Goal: Transaction & Acquisition: Purchase product/service

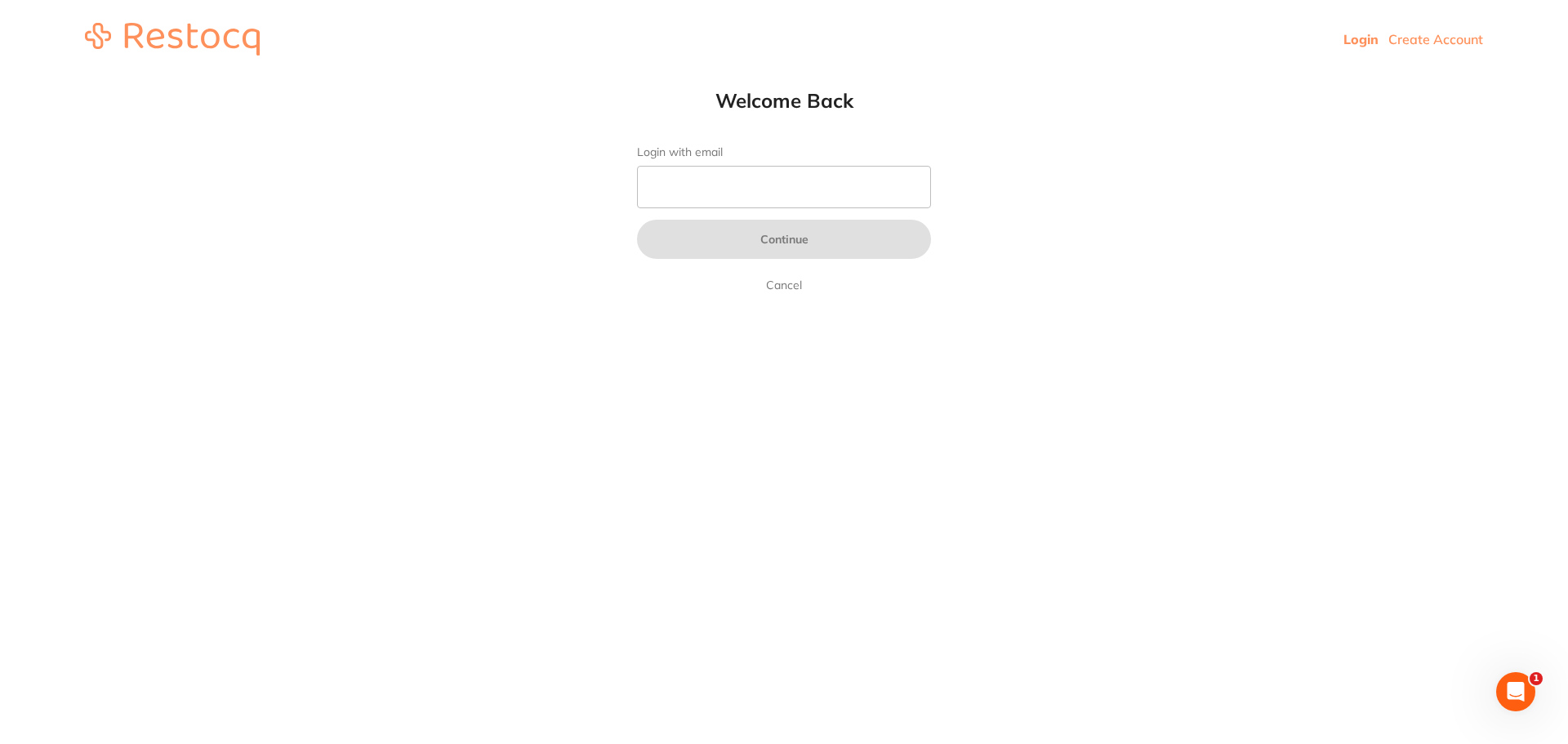
click at [1369, 36] on link "Login" at bounding box center [1361, 39] width 36 height 16
drag, startPoint x: 1078, startPoint y: 127, endPoint x: 961, endPoint y: 166, distance: 123.3
click at [1077, 78] on html "Login Create Account Welcome Back Login with email Continue Cancel Welcome back…" at bounding box center [784, 39] width 1568 height 78
click at [842, 191] on input "Login with email" at bounding box center [784, 186] width 294 height 42
type input "[EMAIL_ADDRESS][DOMAIN_NAME]"
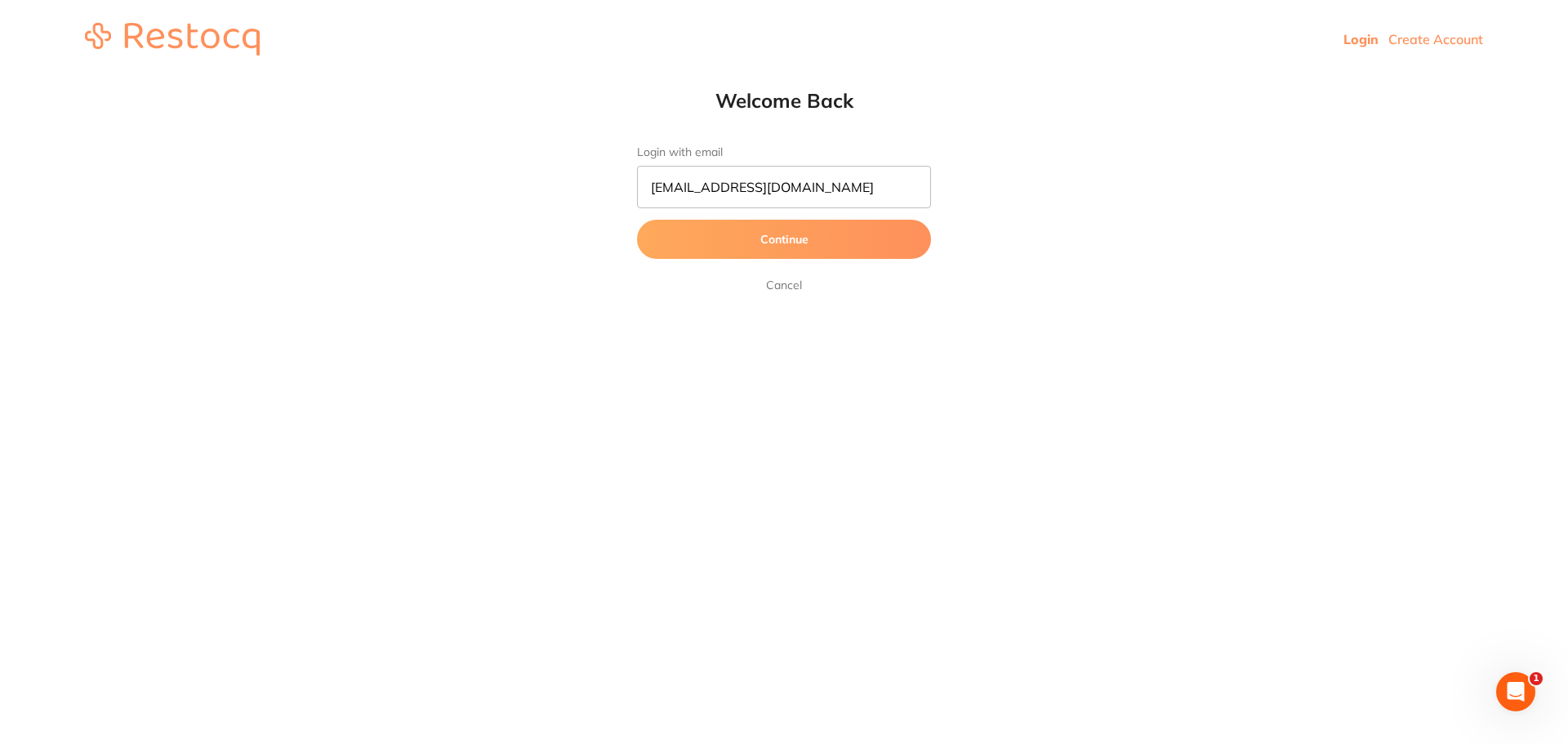
click at [756, 239] on button "Continue" at bounding box center [784, 238] width 294 height 39
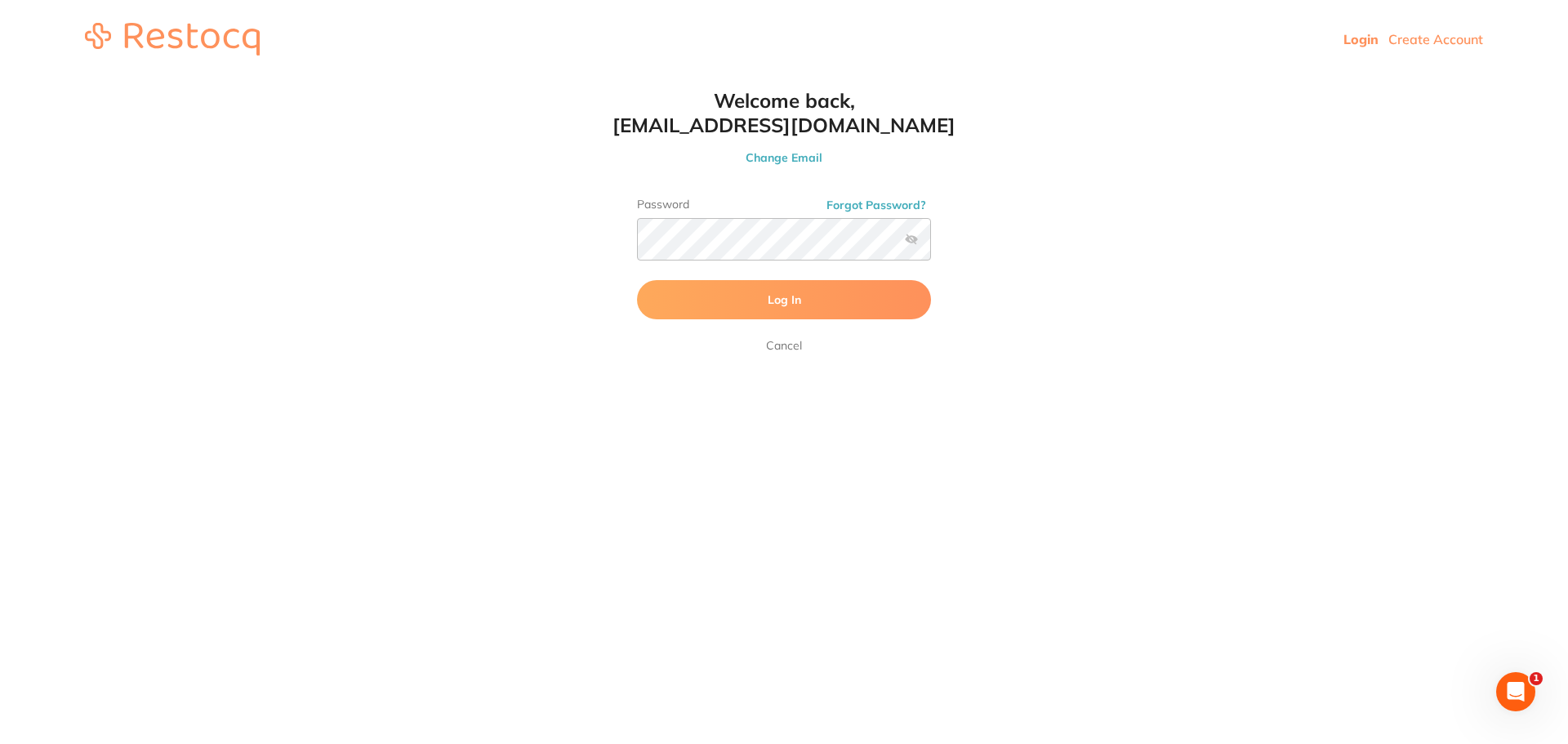
click at [738, 320] on form "Password Forgot Password? Log In [GEOGRAPHIC_DATA]" at bounding box center [784, 277] width 294 height 158
click at [742, 306] on button "Log In" at bounding box center [784, 299] width 294 height 39
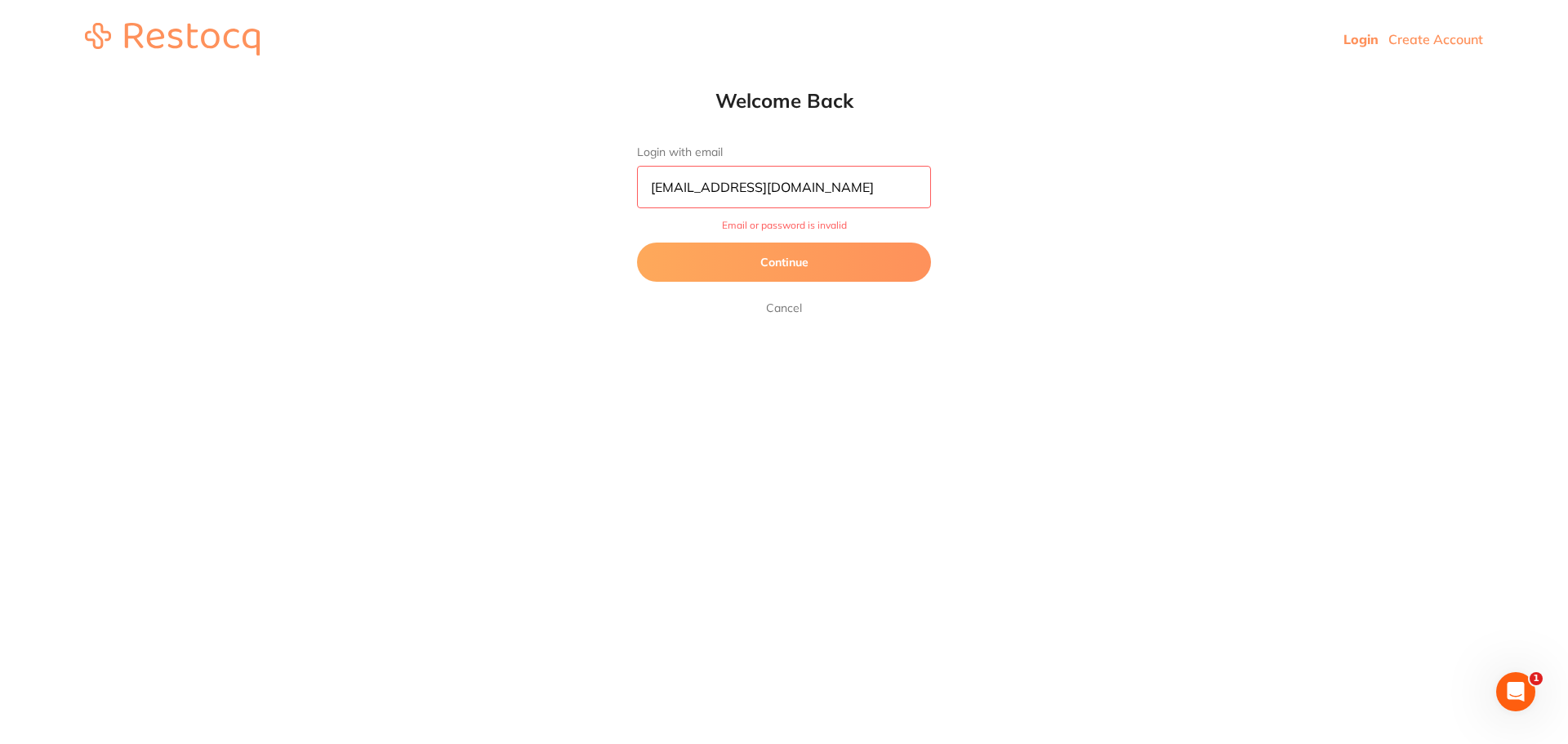
click at [780, 313] on link "Cancel" at bounding box center [784, 308] width 42 height 20
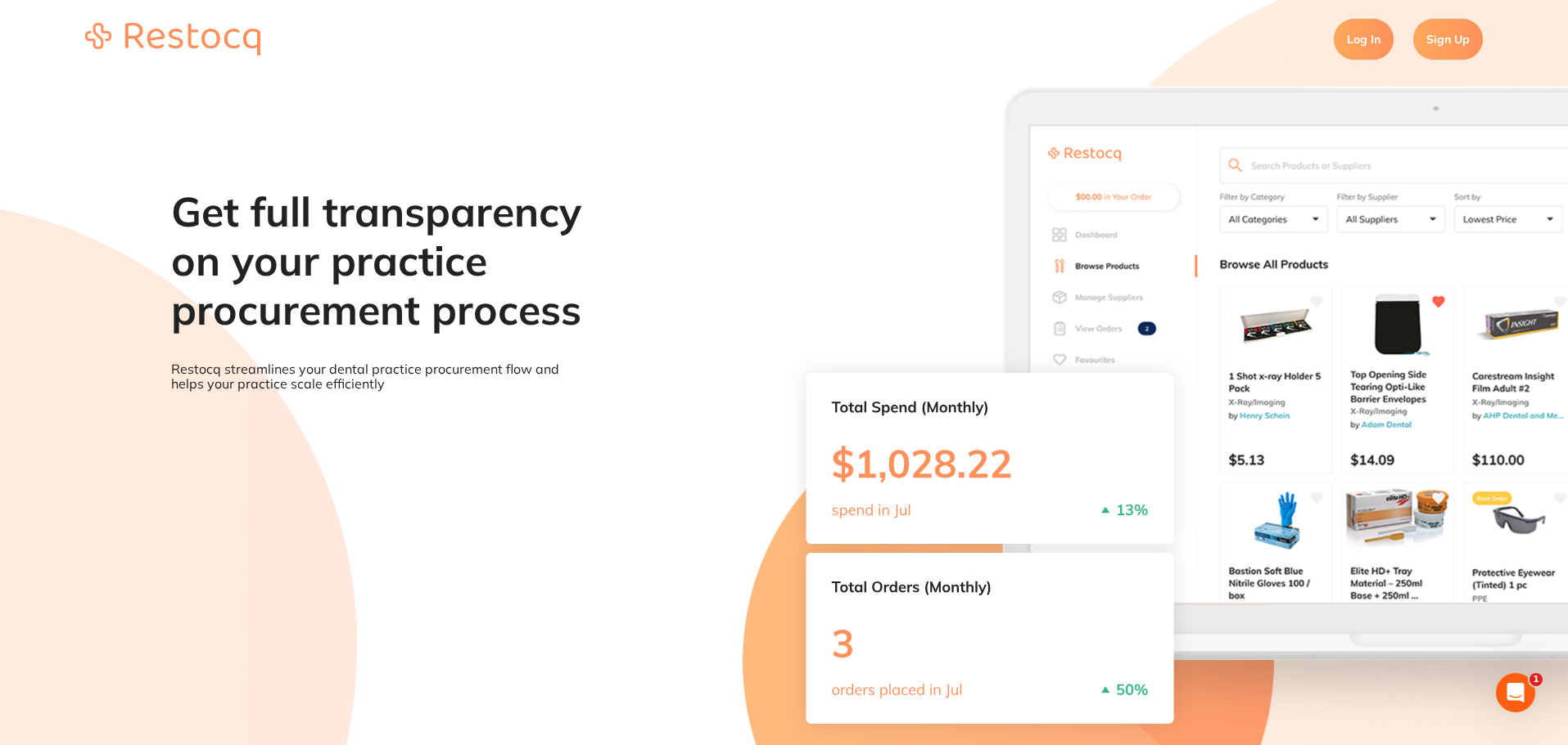
click at [1363, 44] on link "Log In" at bounding box center [1363, 39] width 60 height 41
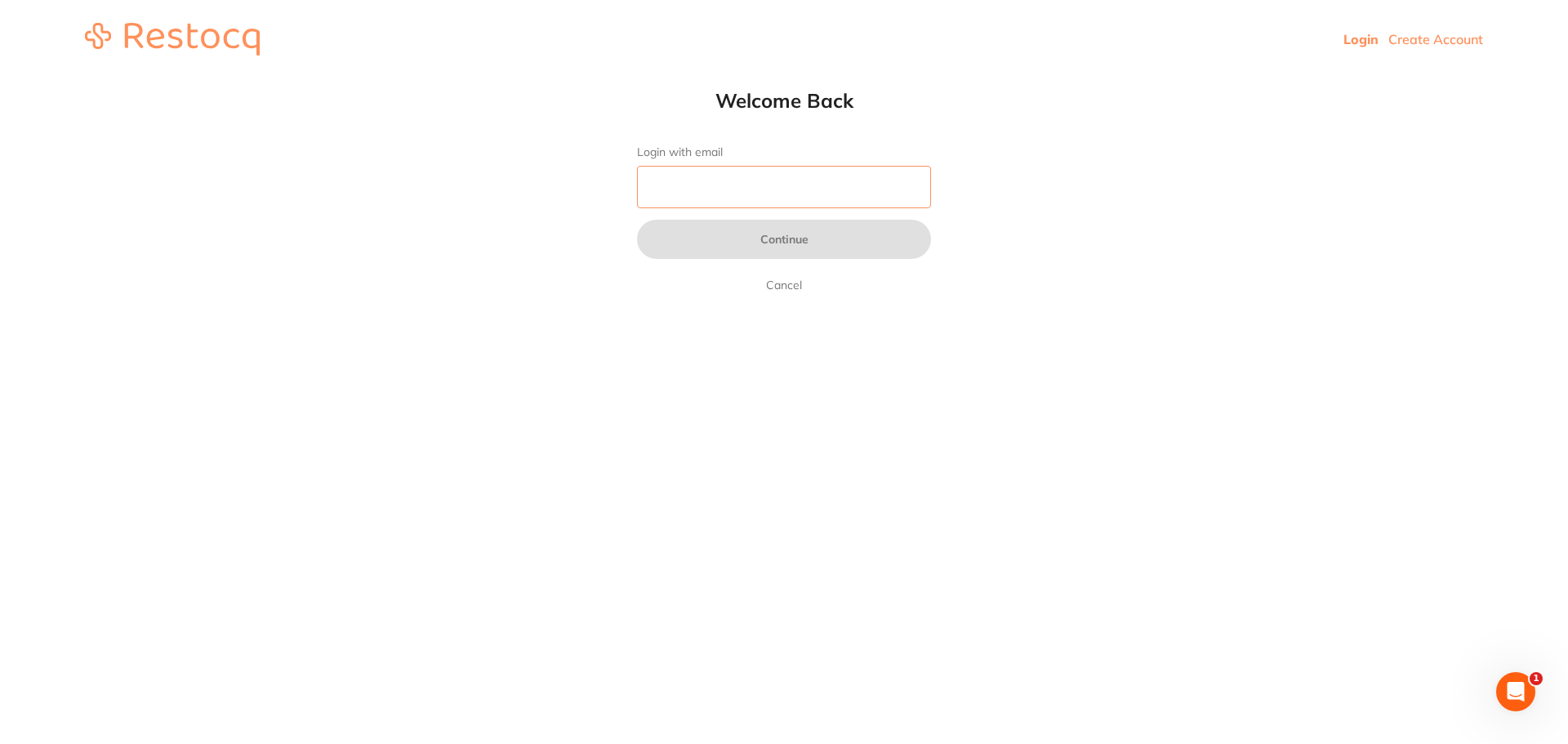
click at [680, 192] on input "Login with email" at bounding box center [784, 186] width 294 height 42
click at [726, 199] on input "Thien" at bounding box center [784, 186] width 294 height 42
type input "[EMAIL_ADDRESS][DOMAIN_NAME]"
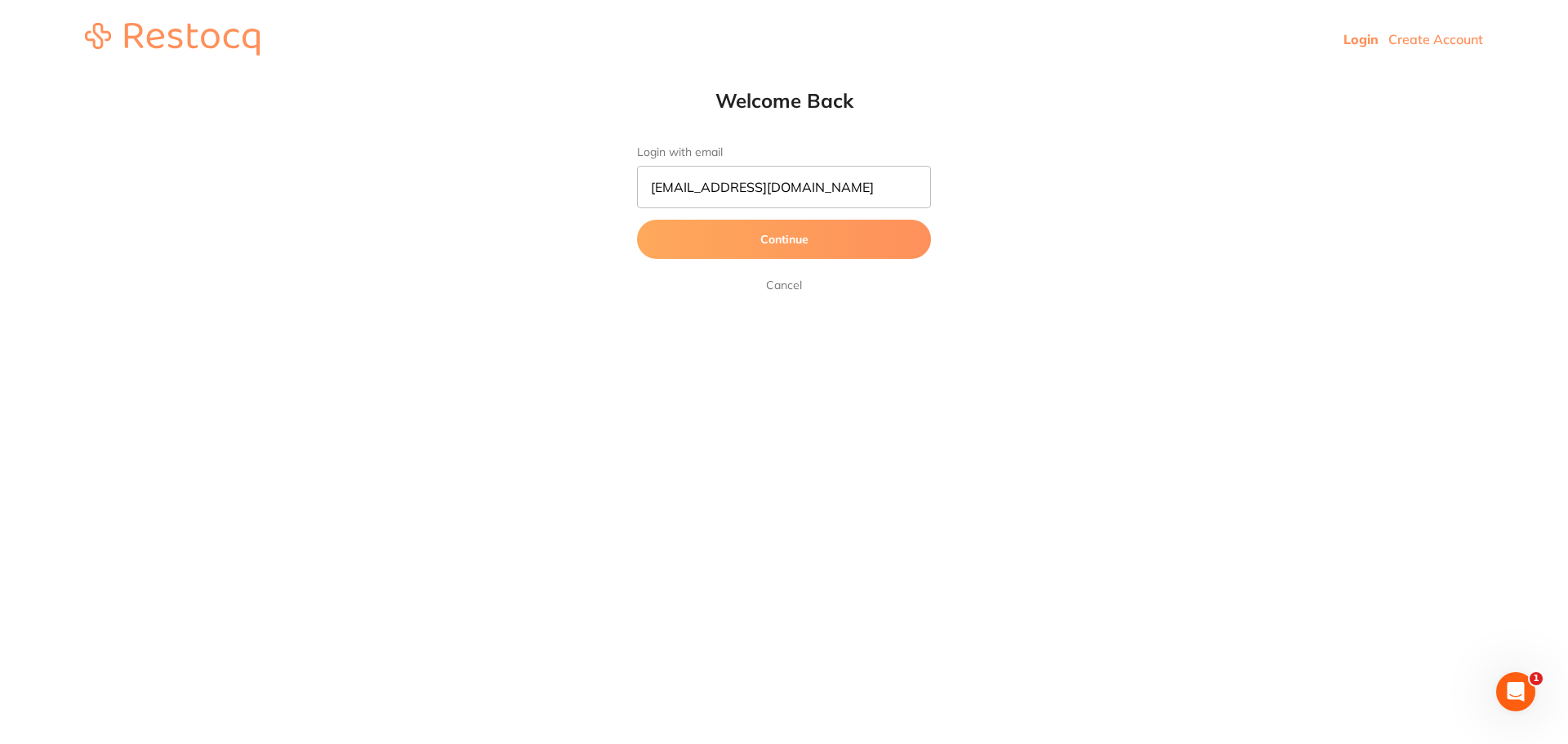
click at [751, 248] on button "Continue" at bounding box center [784, 238] width 294 height 39
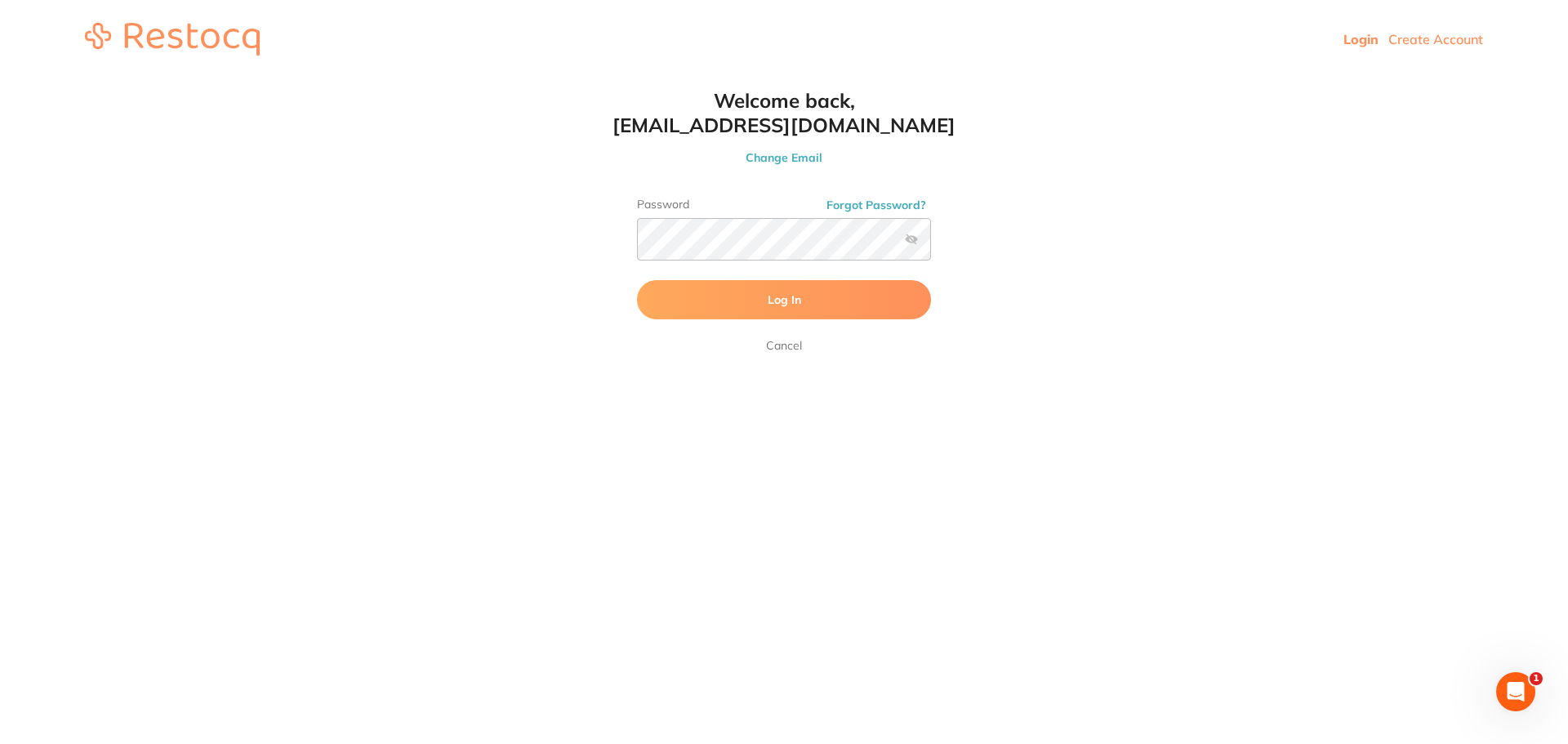
click at [784, 290] on button "Log In" at bounding box center [784, 299] width 294 height 39
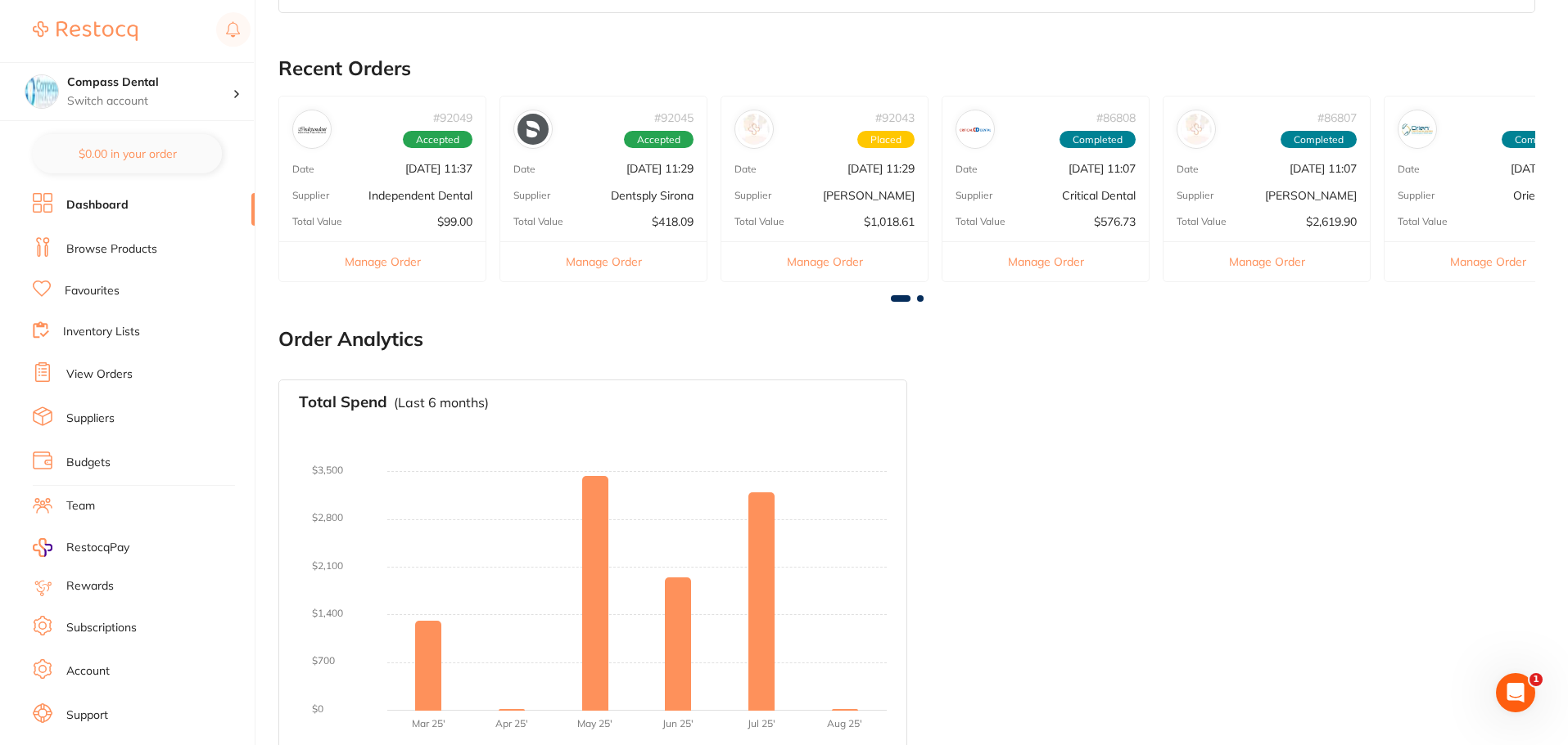
scroll to position [467, 0]
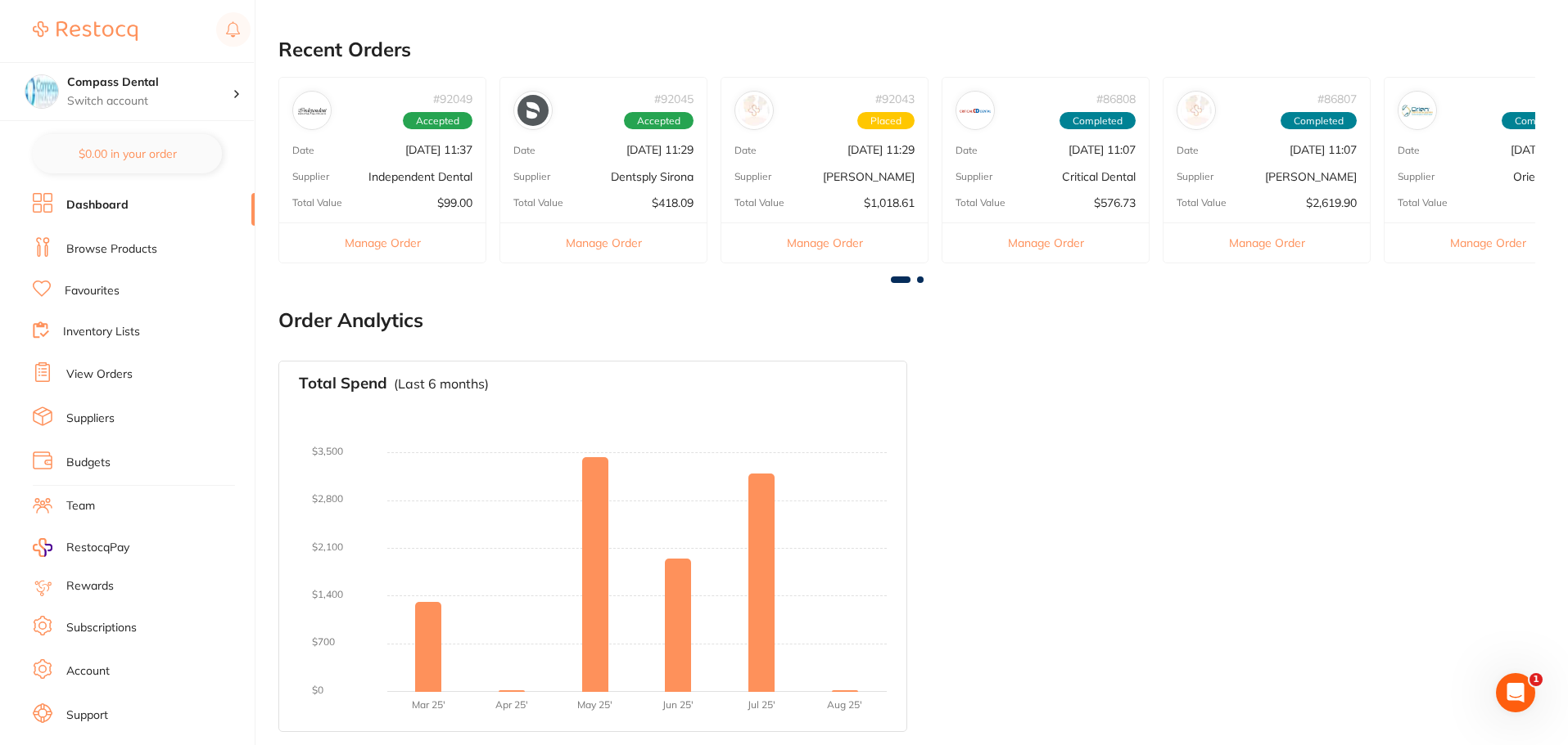
click at [83, 375] on link "View Orders" at bounding box center [99, 374] width 66 height 16
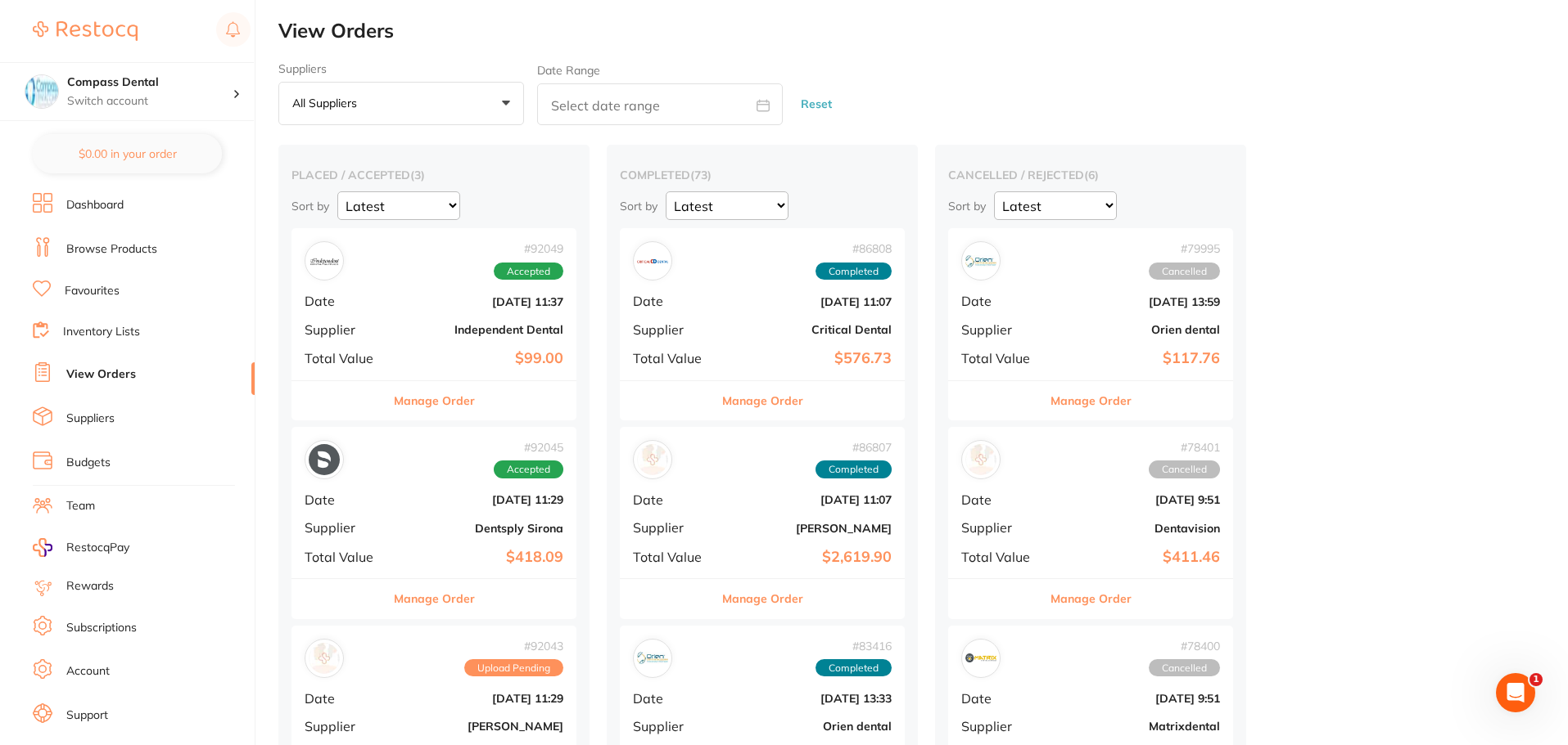
click at [92, 293] on link "Favourites" at bounding box center [91, 291] width 55 height 16
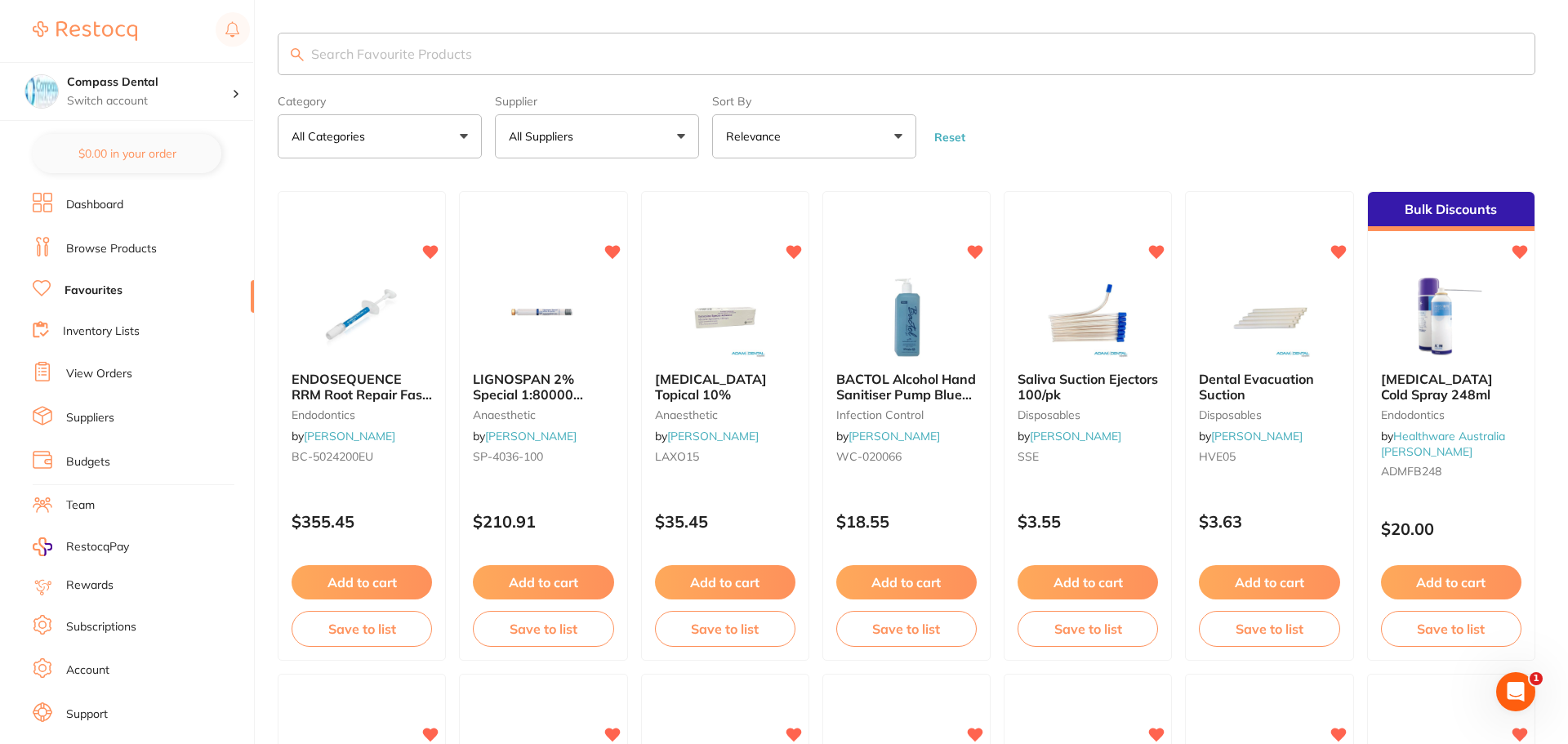
click at [625, 55] on input "search" at bounding box center [906, 54] width 1258 height 42
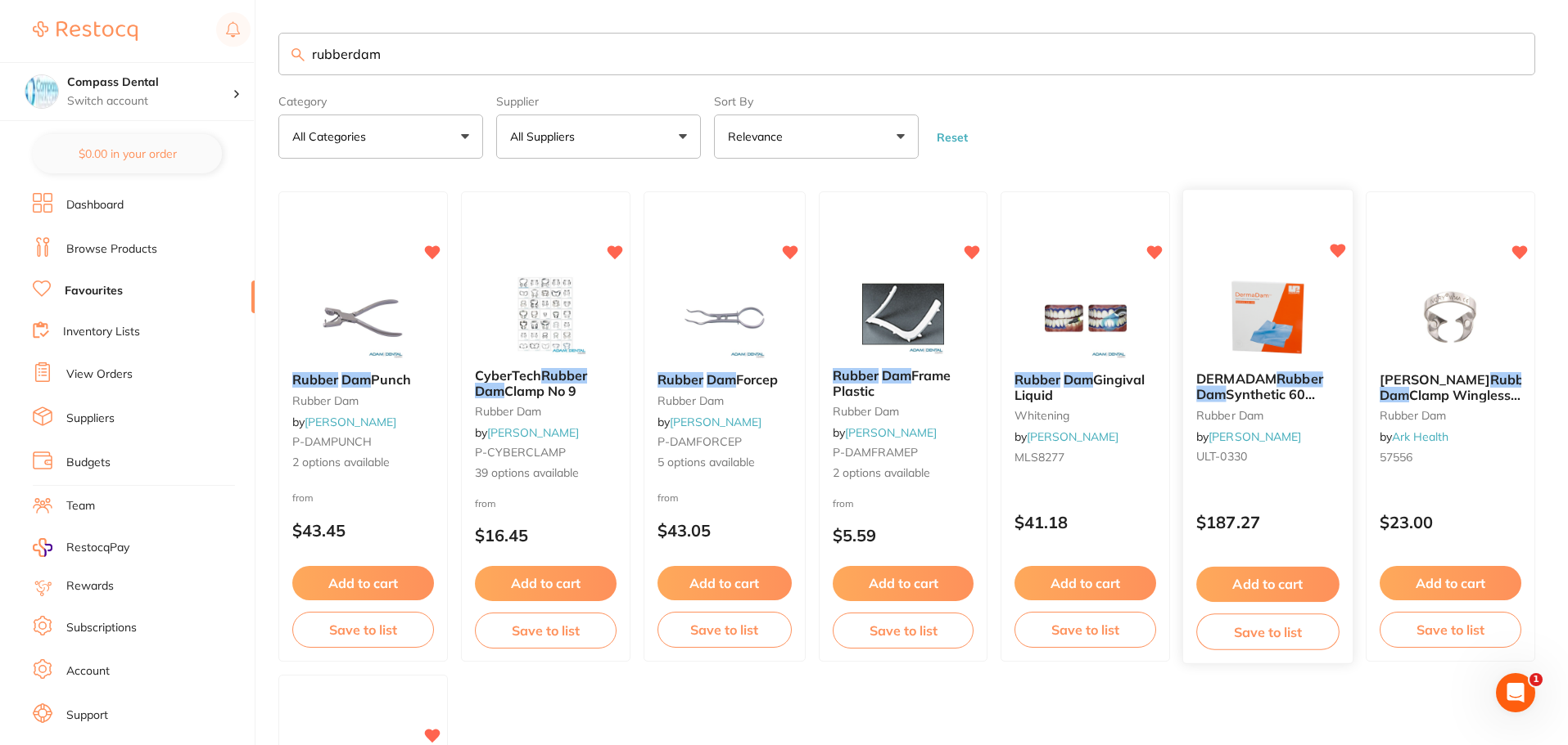
type input "rubberdam"
click at [1255, 398] on span "Synthetic 60 Pack Med 15cm x 15cm 0.20mm" at bounding box center [1255, 410] width 119 height 47
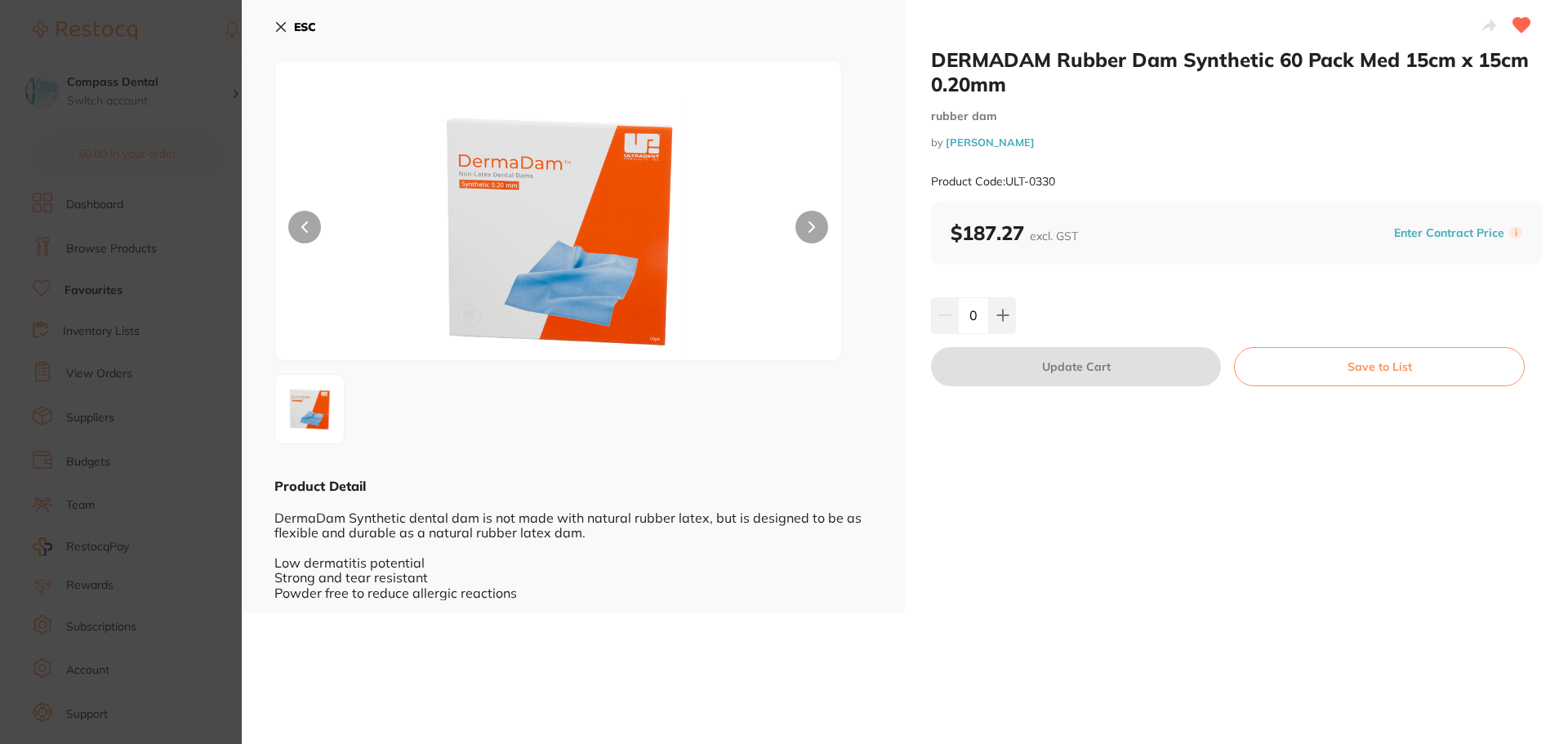
click at [278, 27] on icon at bounding box center [281, 27] width 13 height 13
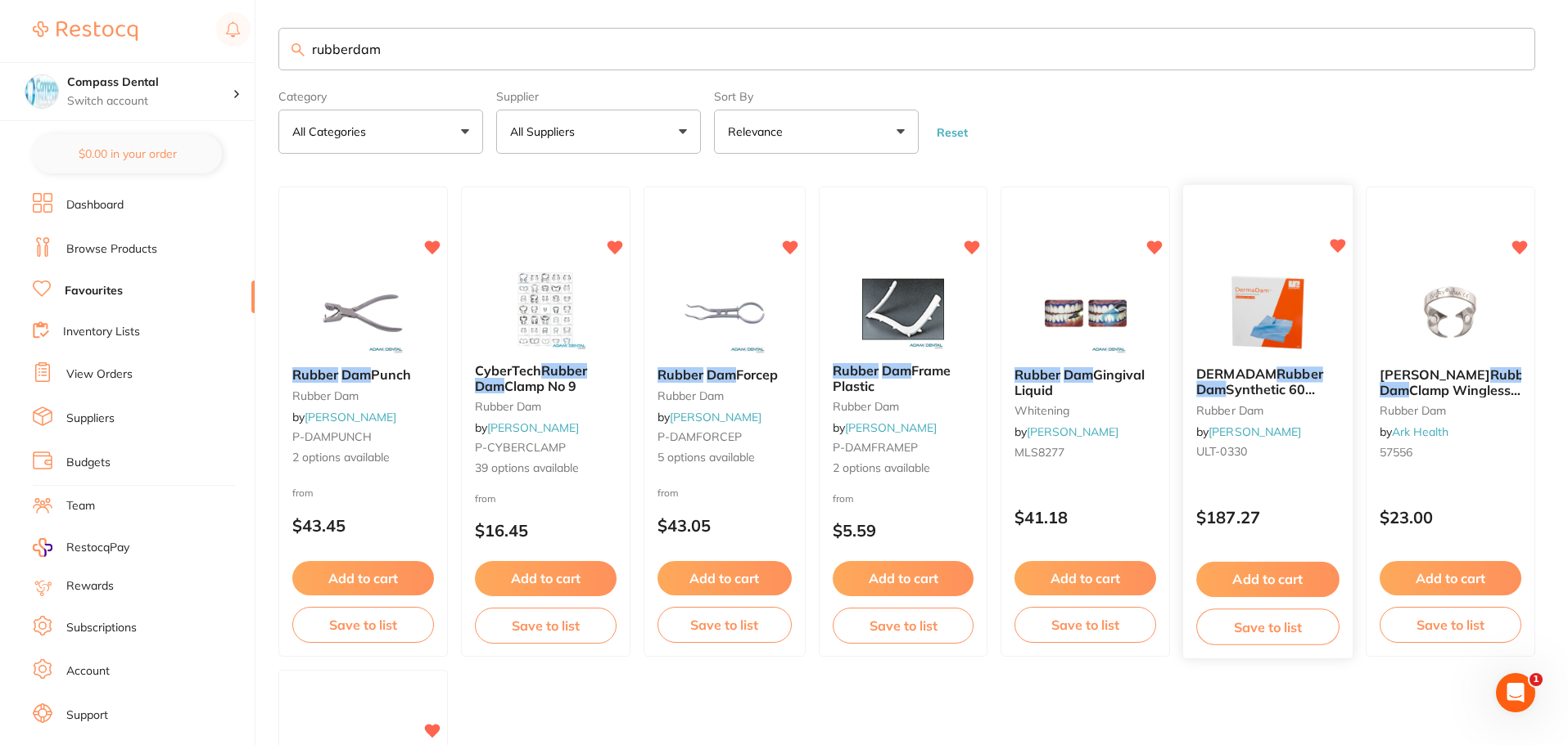
click at [1243, 386] on span "Synthetic 60 Pack Med 15cm x 15cm 0.20mm" at bounding box center [1255, 405] width 119 height 47
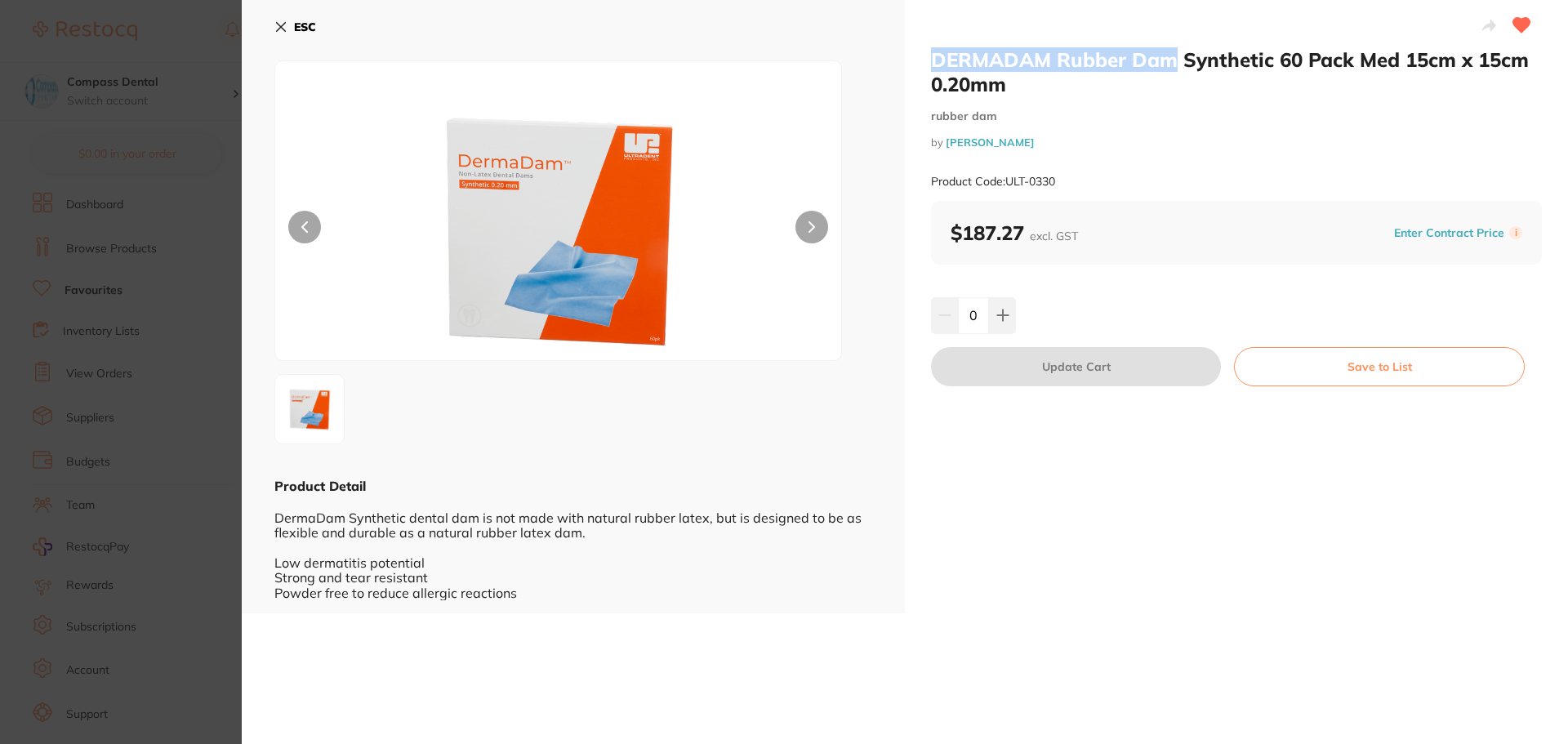
drag, startPoint x: 931, startPoint y: 56, endPoint x: 1168, endPoint y: 63, distance: 237.1
click at [1168, 63] on h2 "DERMADAM Rubber Dam Synthetic 60 Pack Med 15cm x 15cm 0.20mm" at bounding box center [1236, 72] width 611 height 49
copy h2 "DERMADAM Rubber Dam"
click at [277, 24] on icon at bounding box center [281, 27] width 13 height 13
